Goal: Task Accomplishment & Management: Use online tool/utility

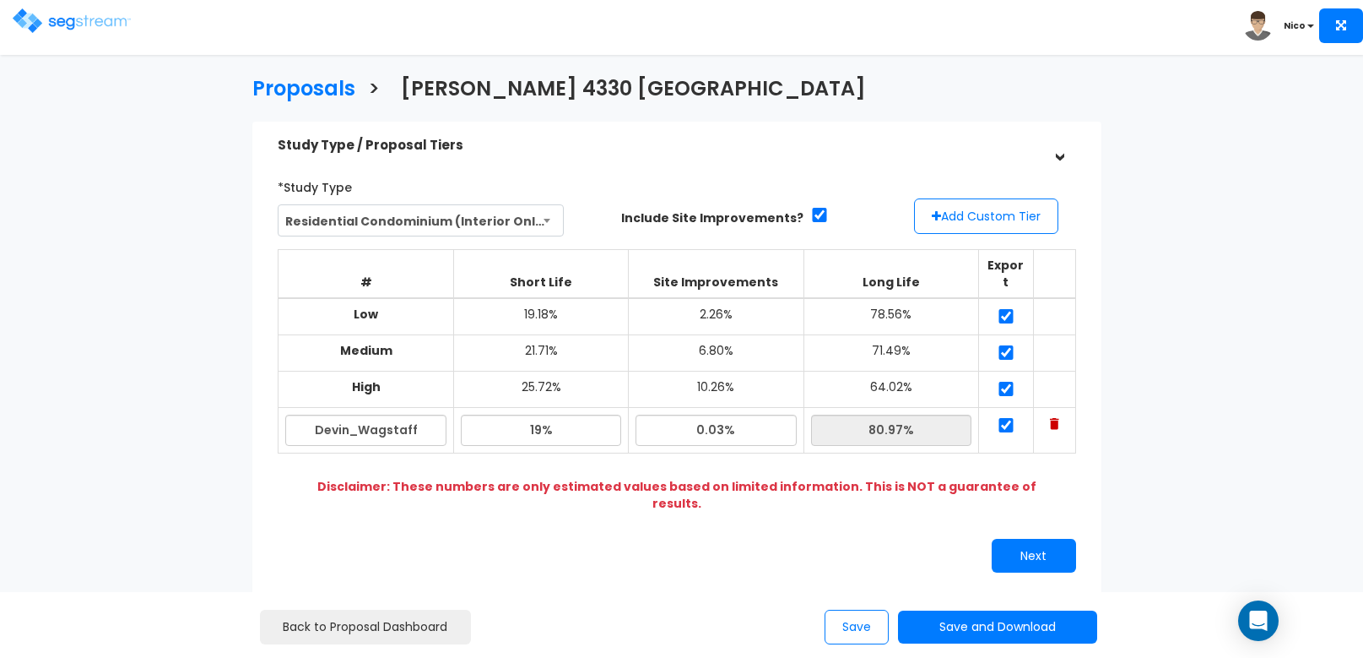
click at [77, 20] on img at bounding box center [72, 20] width 118 height 24
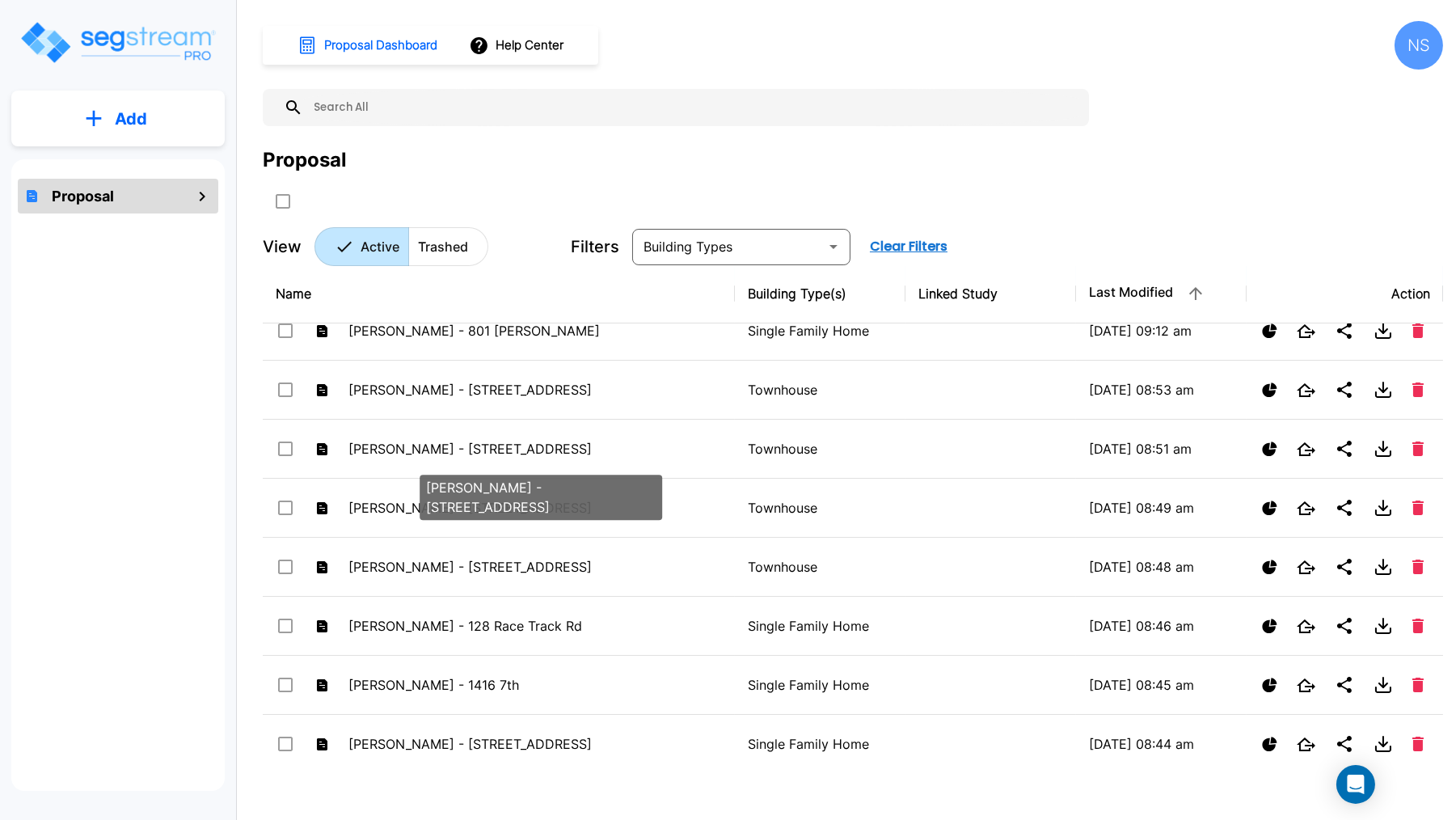
scroll to position [228, 0]
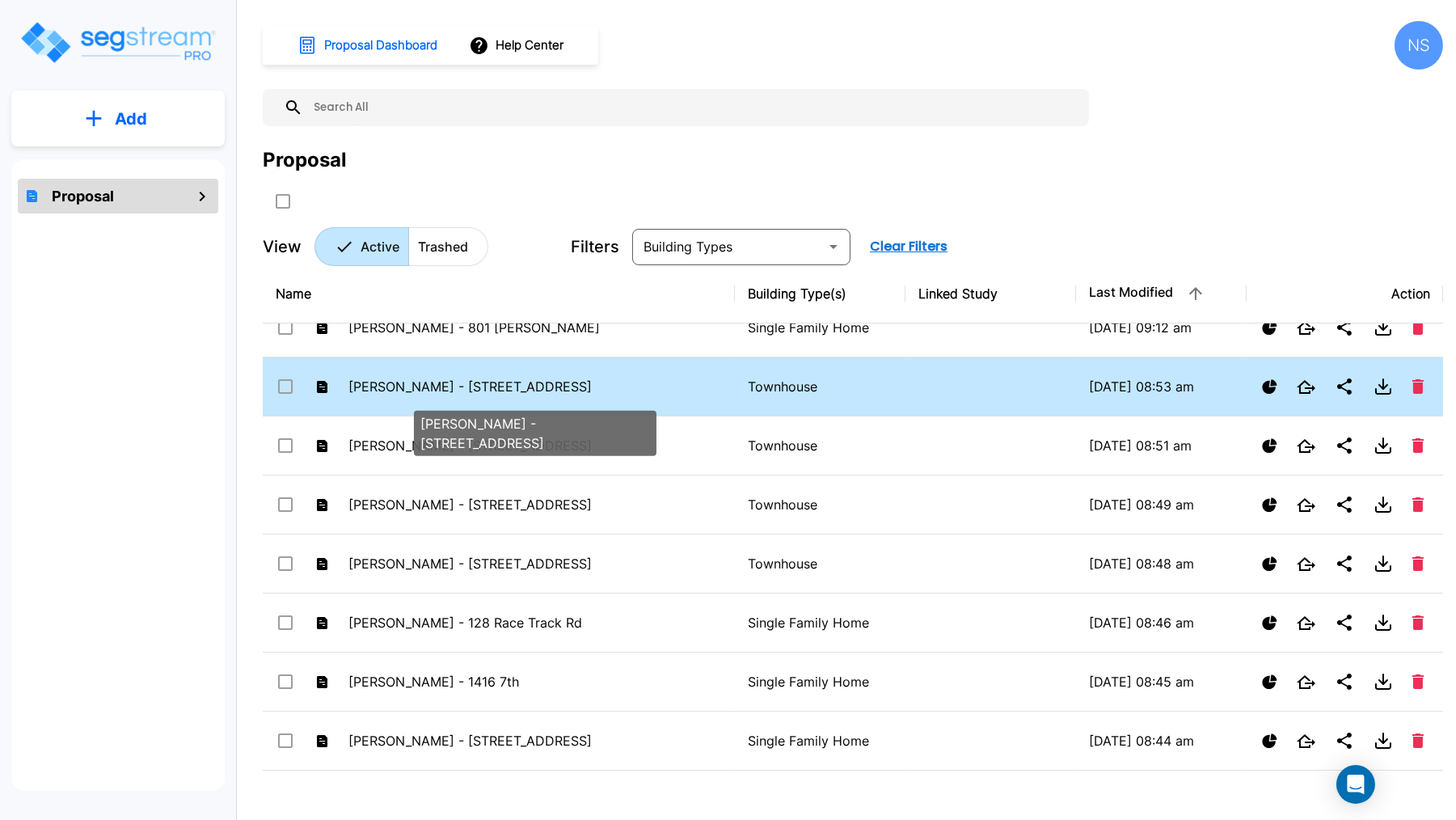
click at [398, 391] on p "Barlow - 1055 West Province Way #110" at bounding box center [535, 386] width 374 height 19
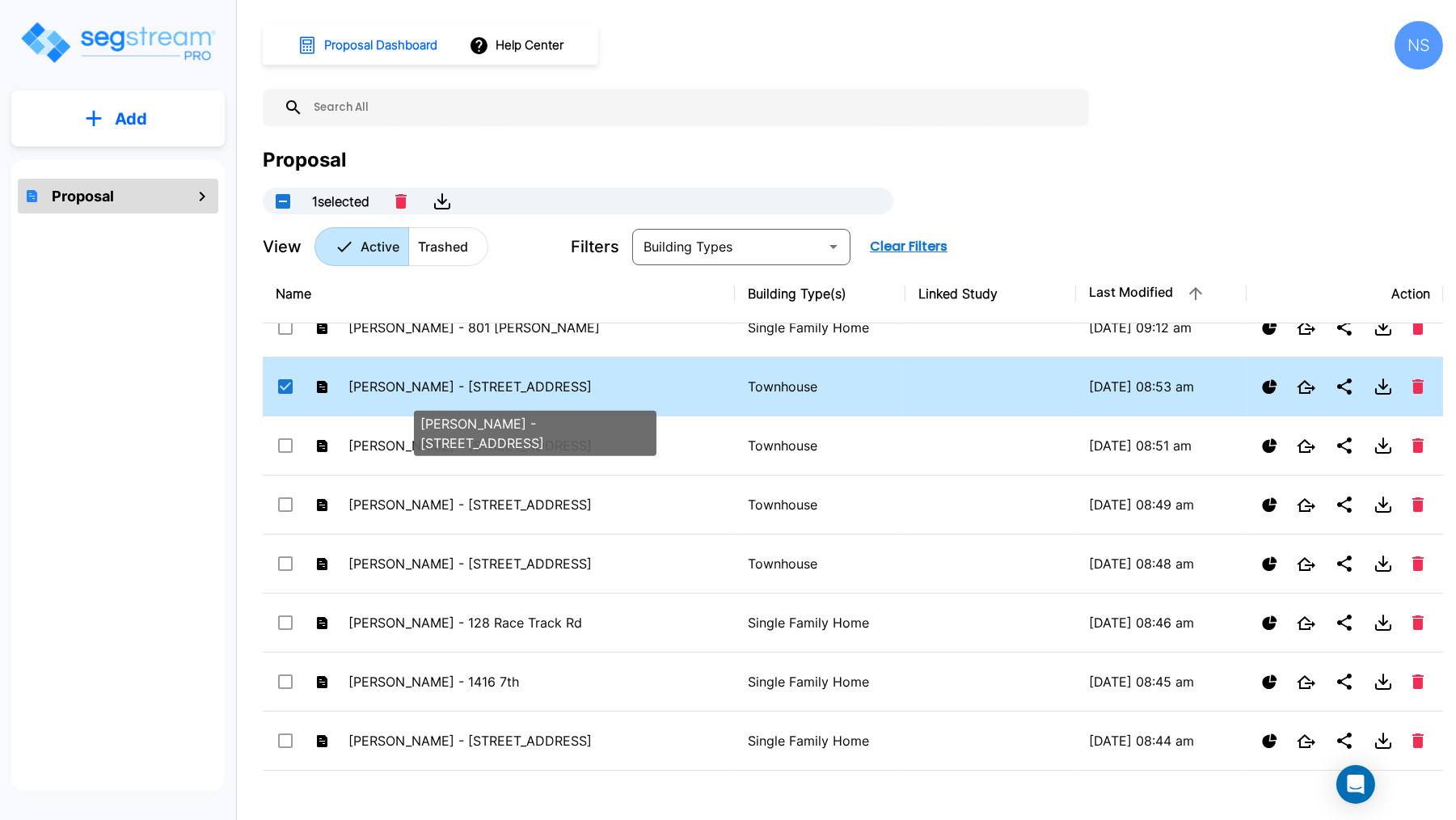
click at [398, 391] on p "Barlow - 1055 West Province Way #110" at bounding box center [535, 386] width 374 height 19
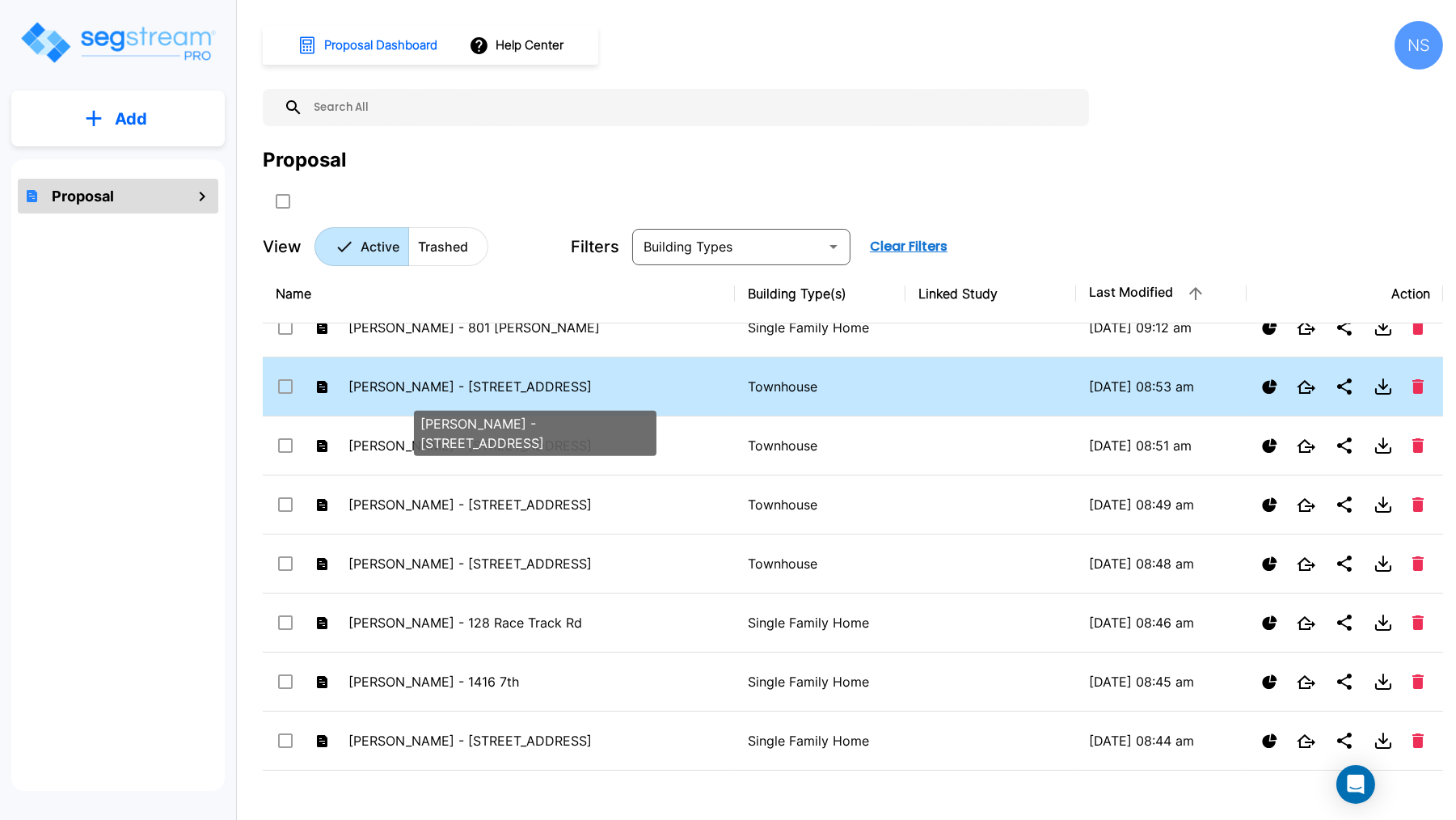
checkbox input "false"
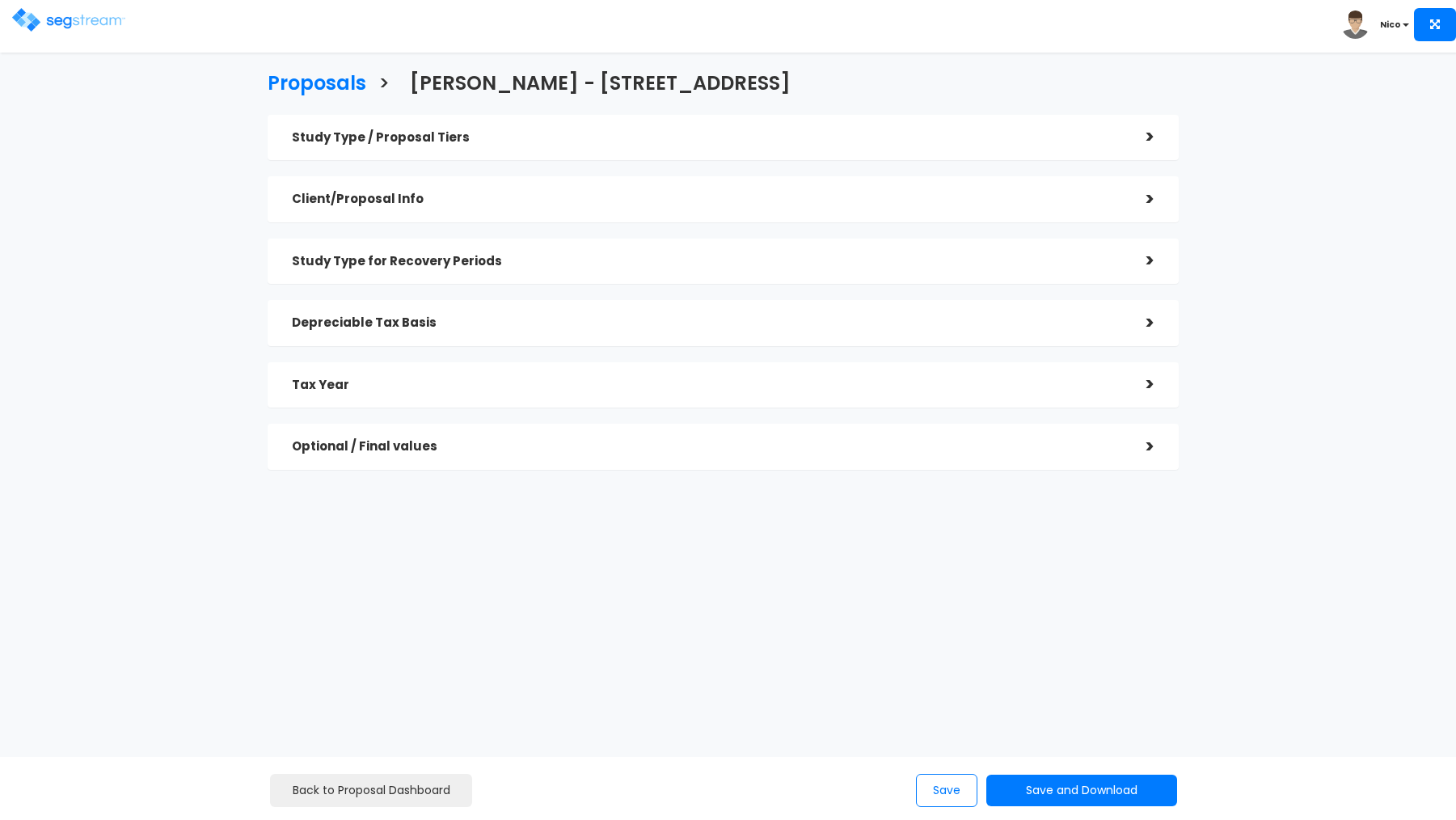
checkbox input "true"
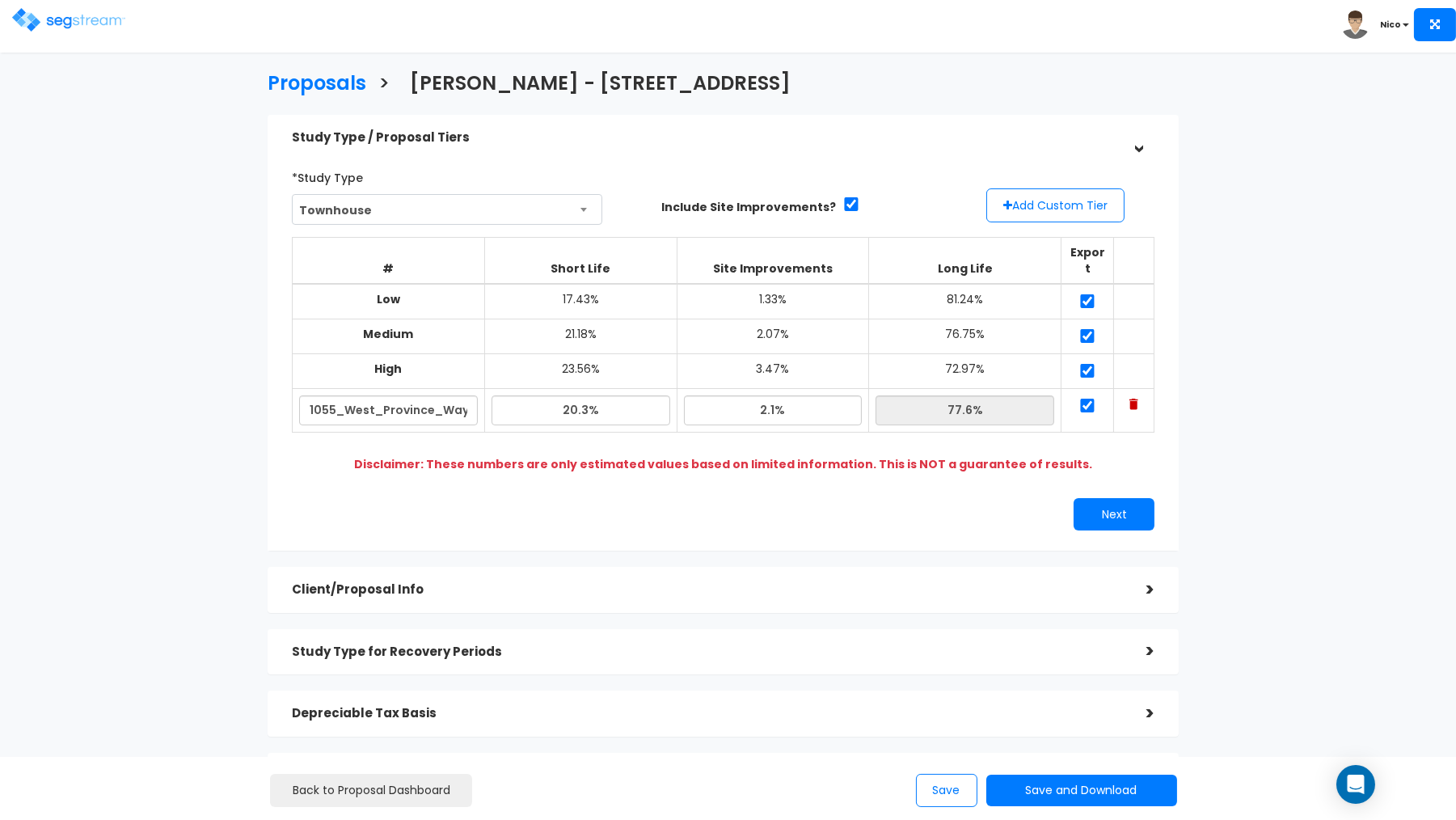
scroll to position [175, 0]
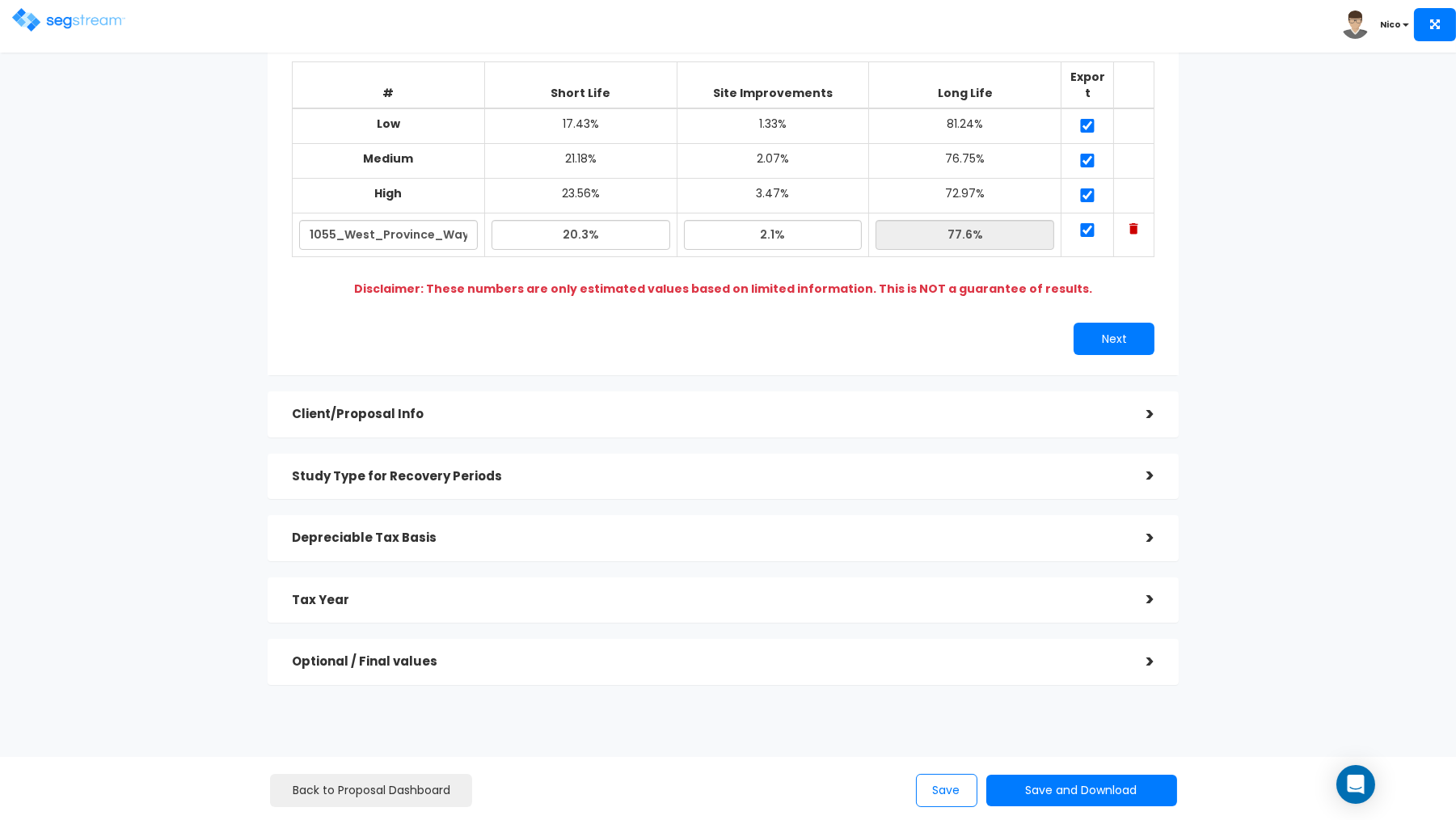
click at [387, 652] on div "Optional / Final values" at bounding box center [707, 661] width 830 height 30
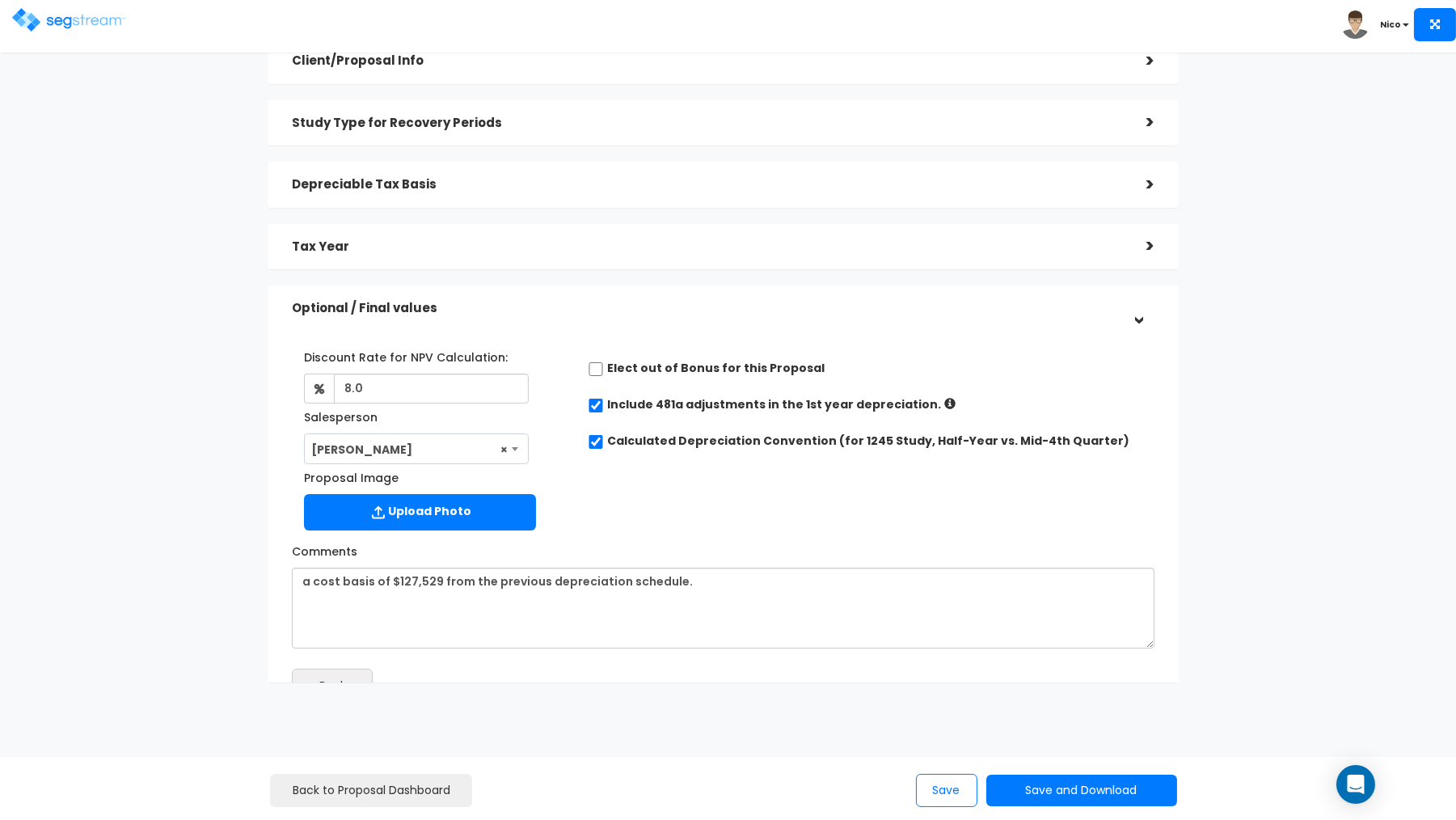
scroll to position [174, 0]
